Goal: Navigation & Orientation: Find specific page/section

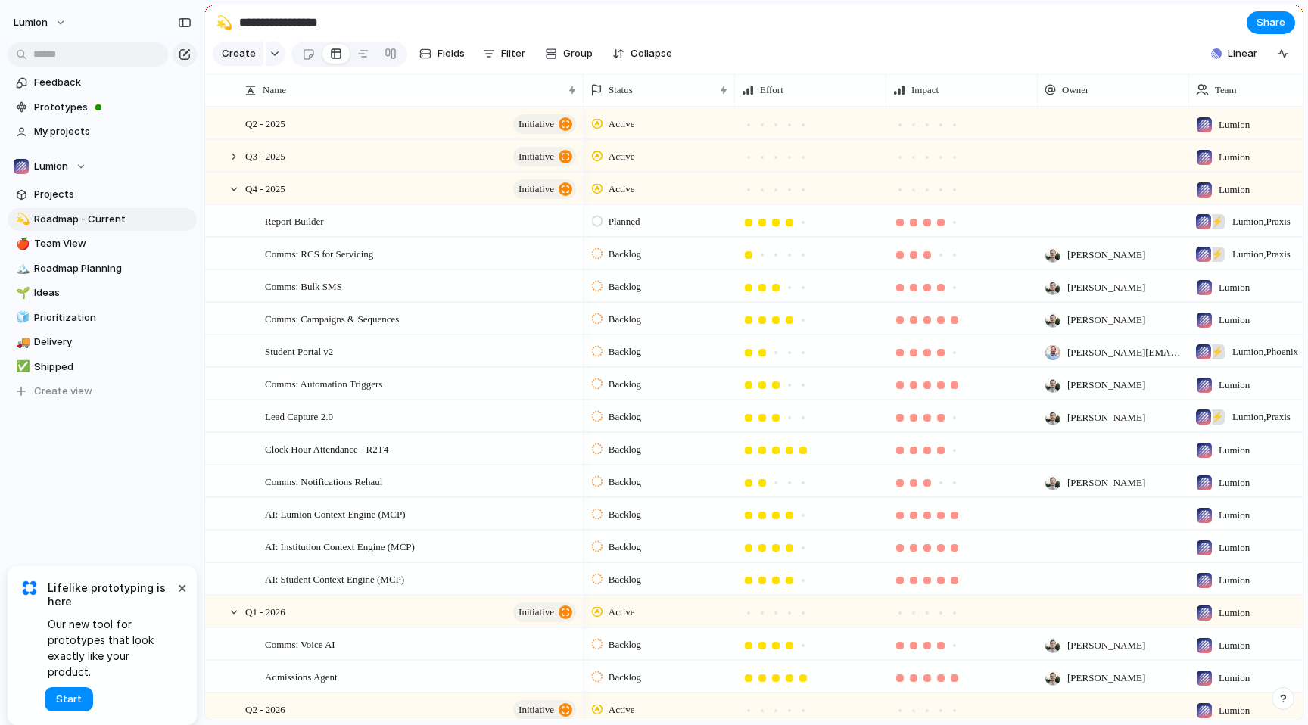
click at [851, 23] on section "**********" at bounding box center [754, 22] width 1098 height 34
click at [1021, 26] on section "**********" at bounding box center [754, 22] width 1098 height 34
click at [802, 10] on section "**********" at bounding box center [754, 22] width 1098 height 34
